Goal: Task Accomplishment & Management: Manage account settings

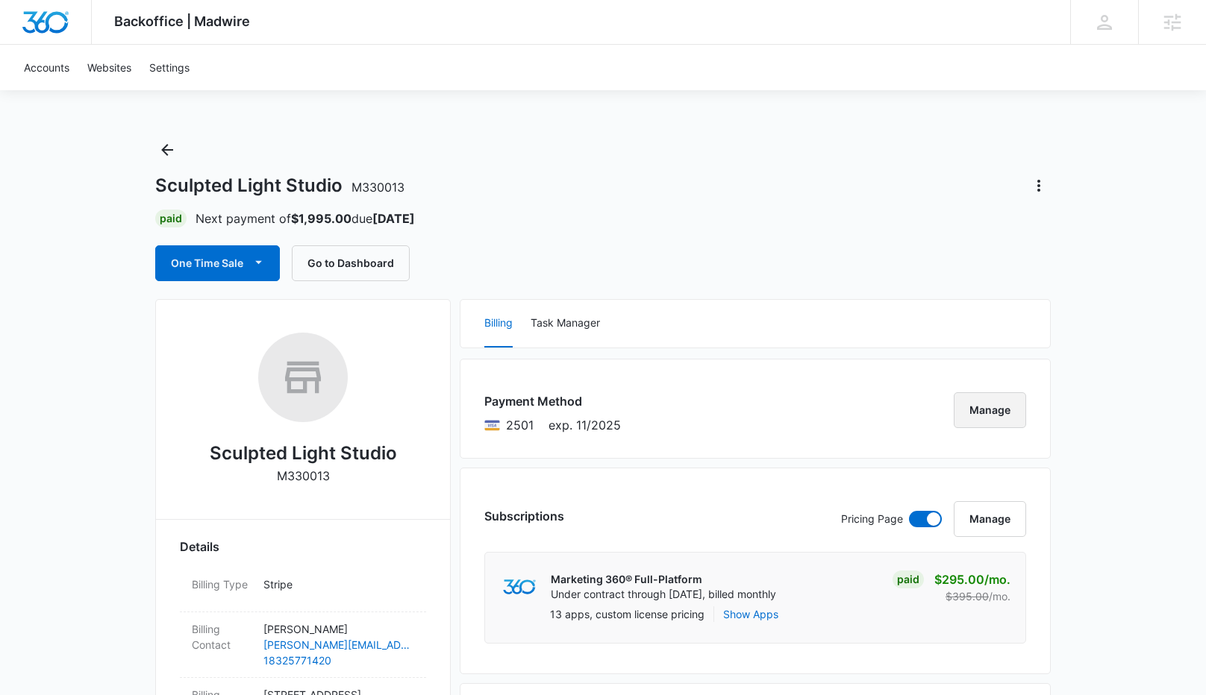
click at [978, 404] on button "Manage" at bounding box center [989, 410] width 72 height 36
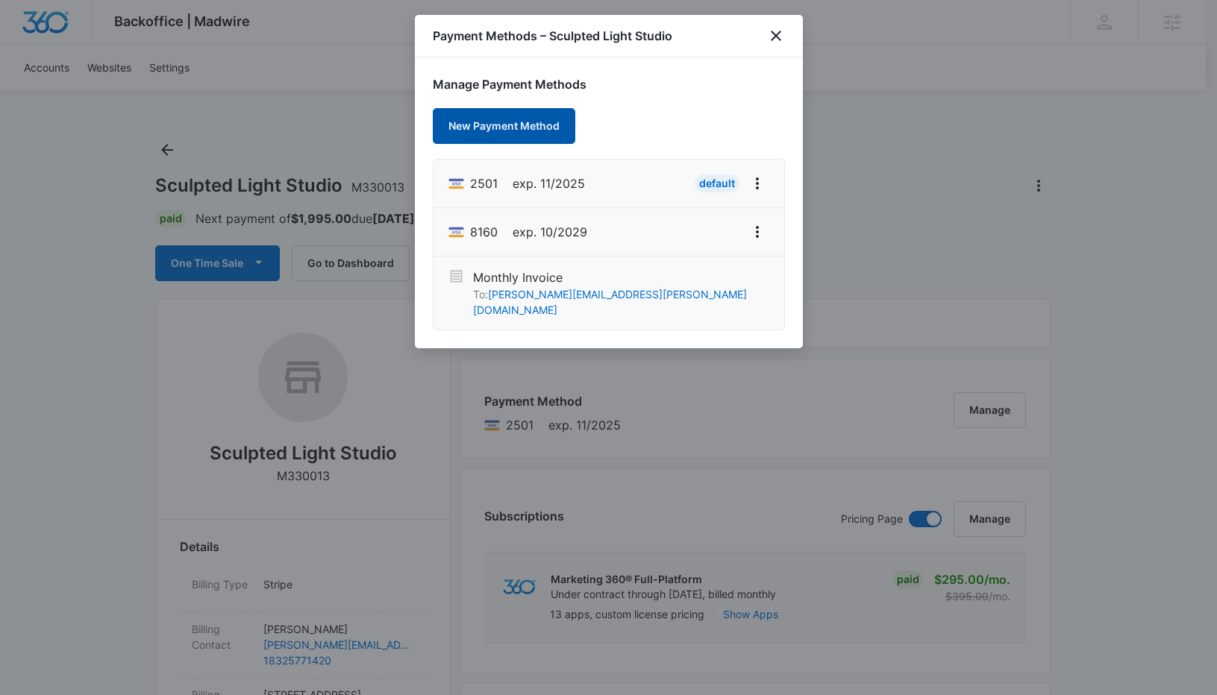
click at [482, 132] on button "New Payment Method" at bounding box center [504, 126] width 142 height 36
